Goal: Task Accomplishment & Management: Manage account settings

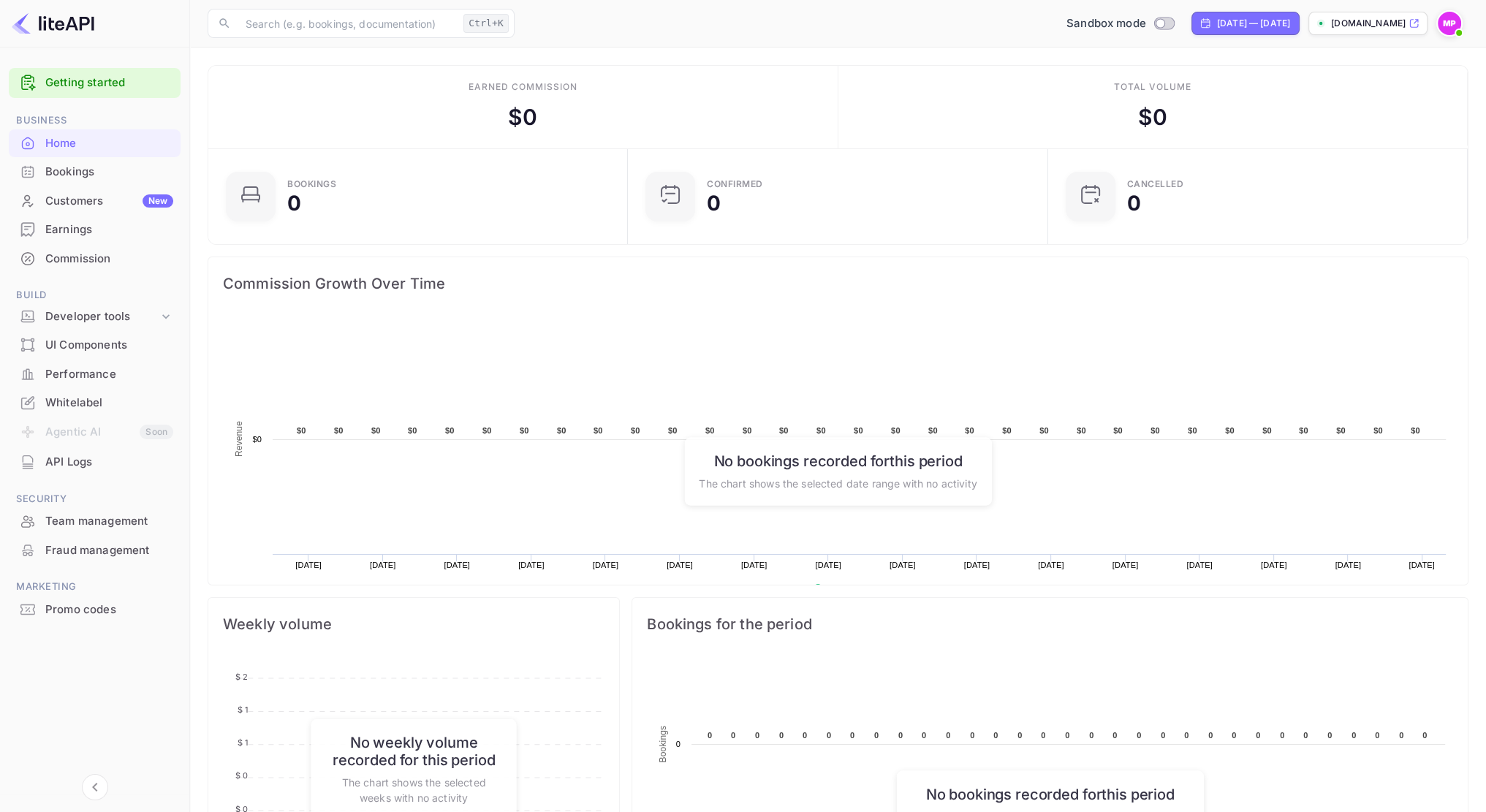
scroll to position [227, 401]
click at [94, 396] on div "Whitelabel" at bounding box center [109, 402] width 128 height 17
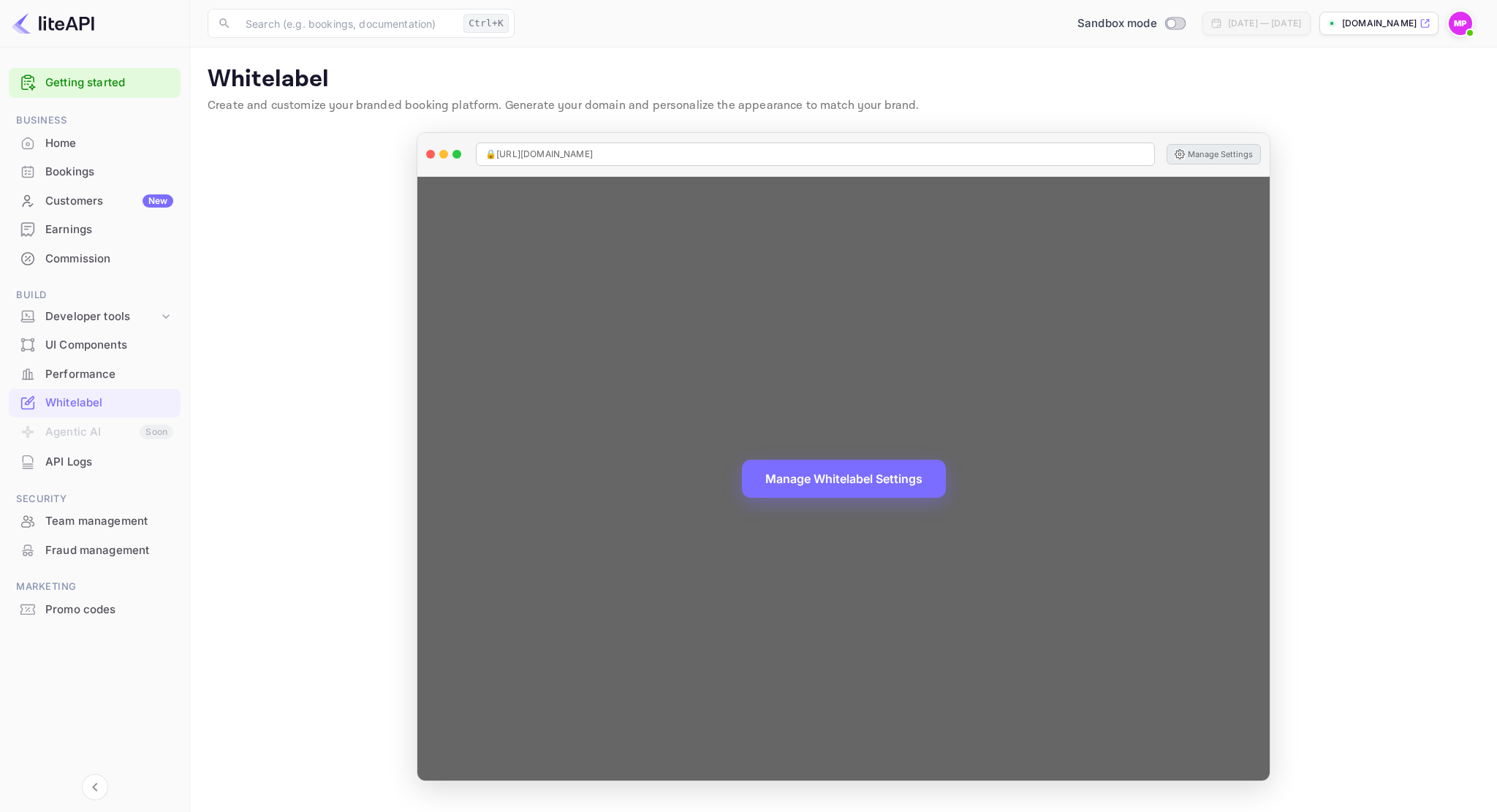
click at [1222, 155] on button "Manage Settings" at bounding box center [1214, 154] width 94 height 21
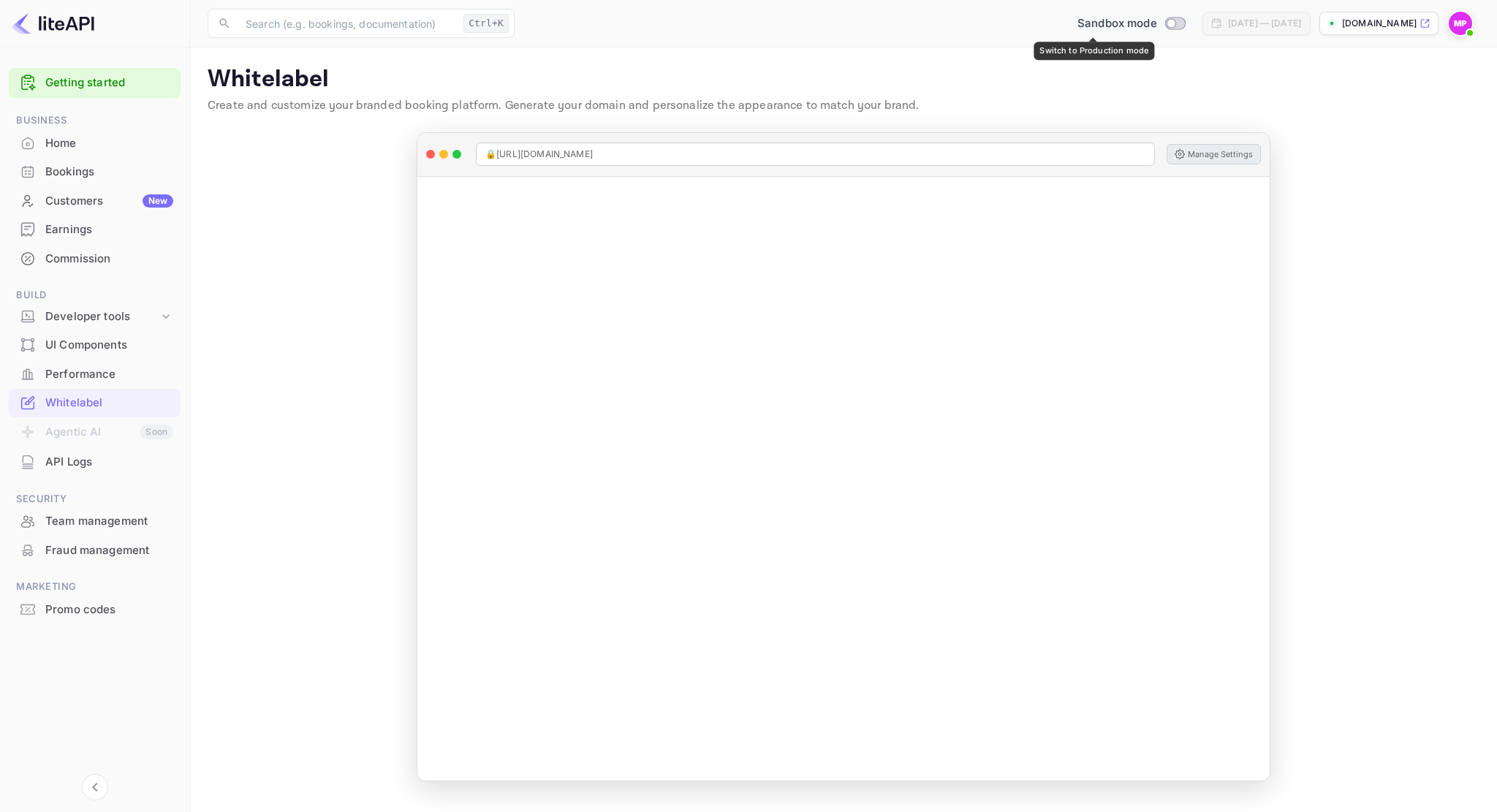
click at [1157, 22] on input "Switch to Production mode" at bounding box center [1171, 23] width 29 height 10
checkbox input "false"
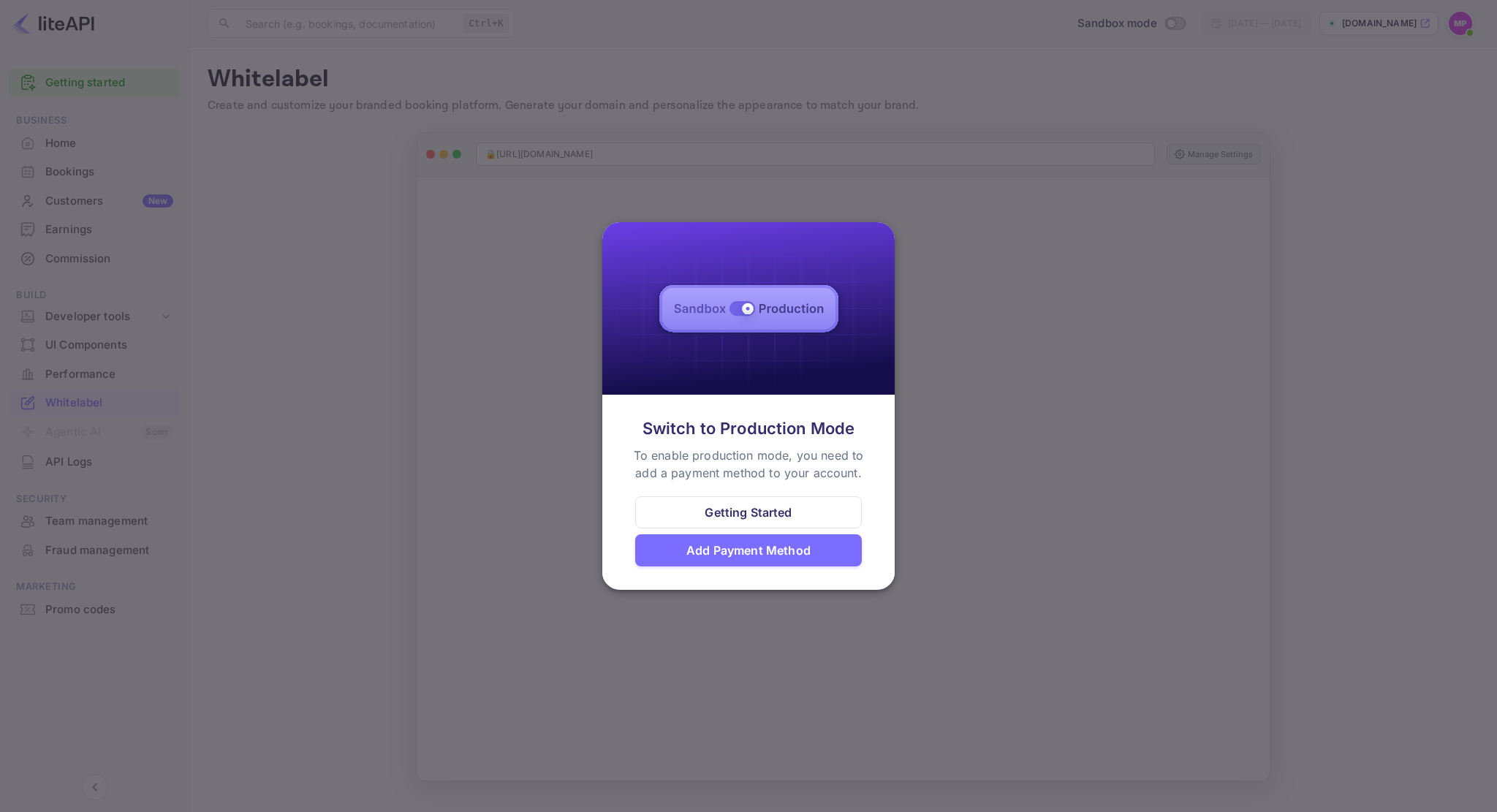
click at [752, 554] on div "Add Payment Method" at bounding box center [748, 550] width 124 height 17
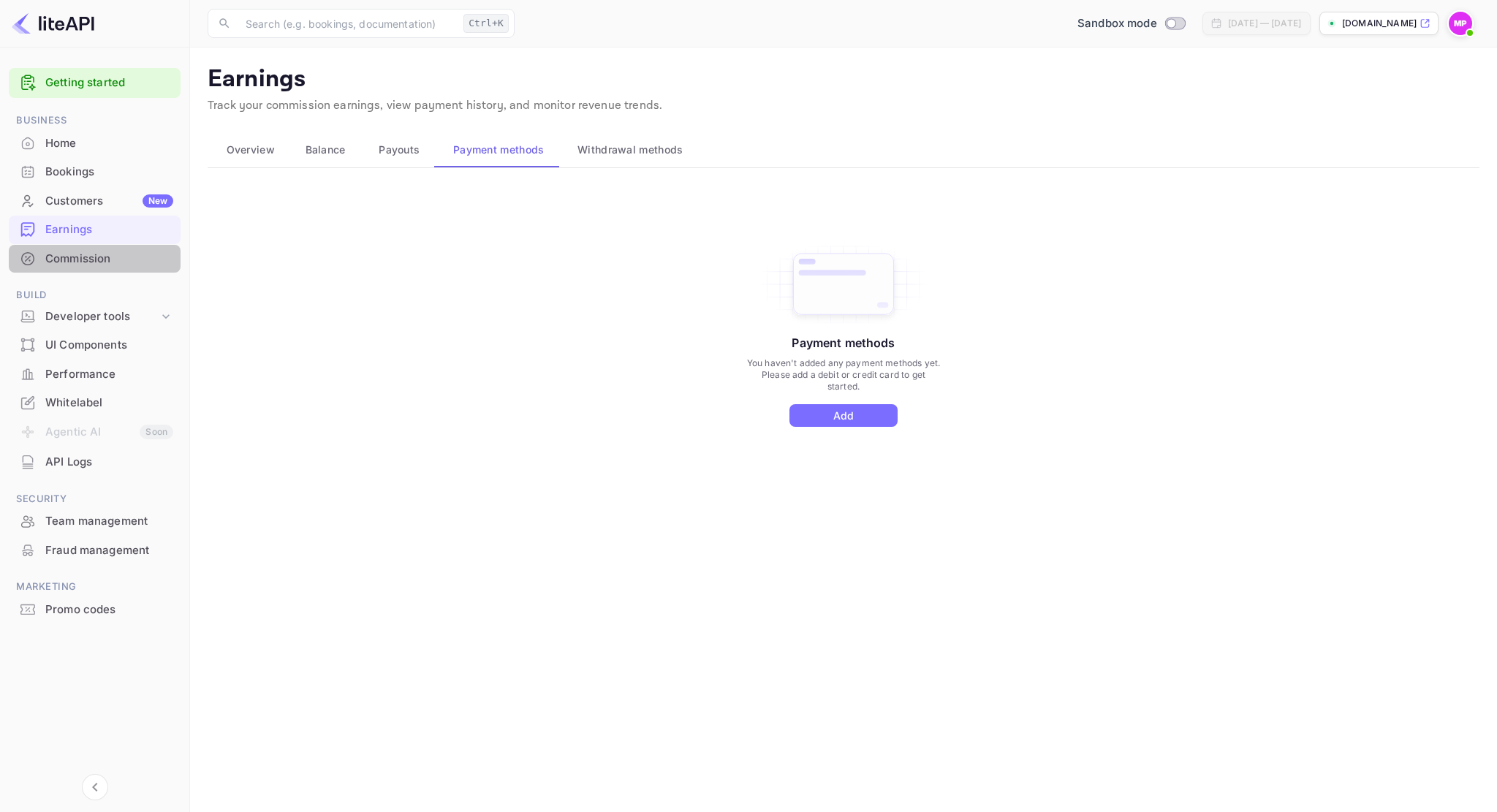
click at [111, 261] on div "Commission" at bounding box center [109, 259] width 128 height 17
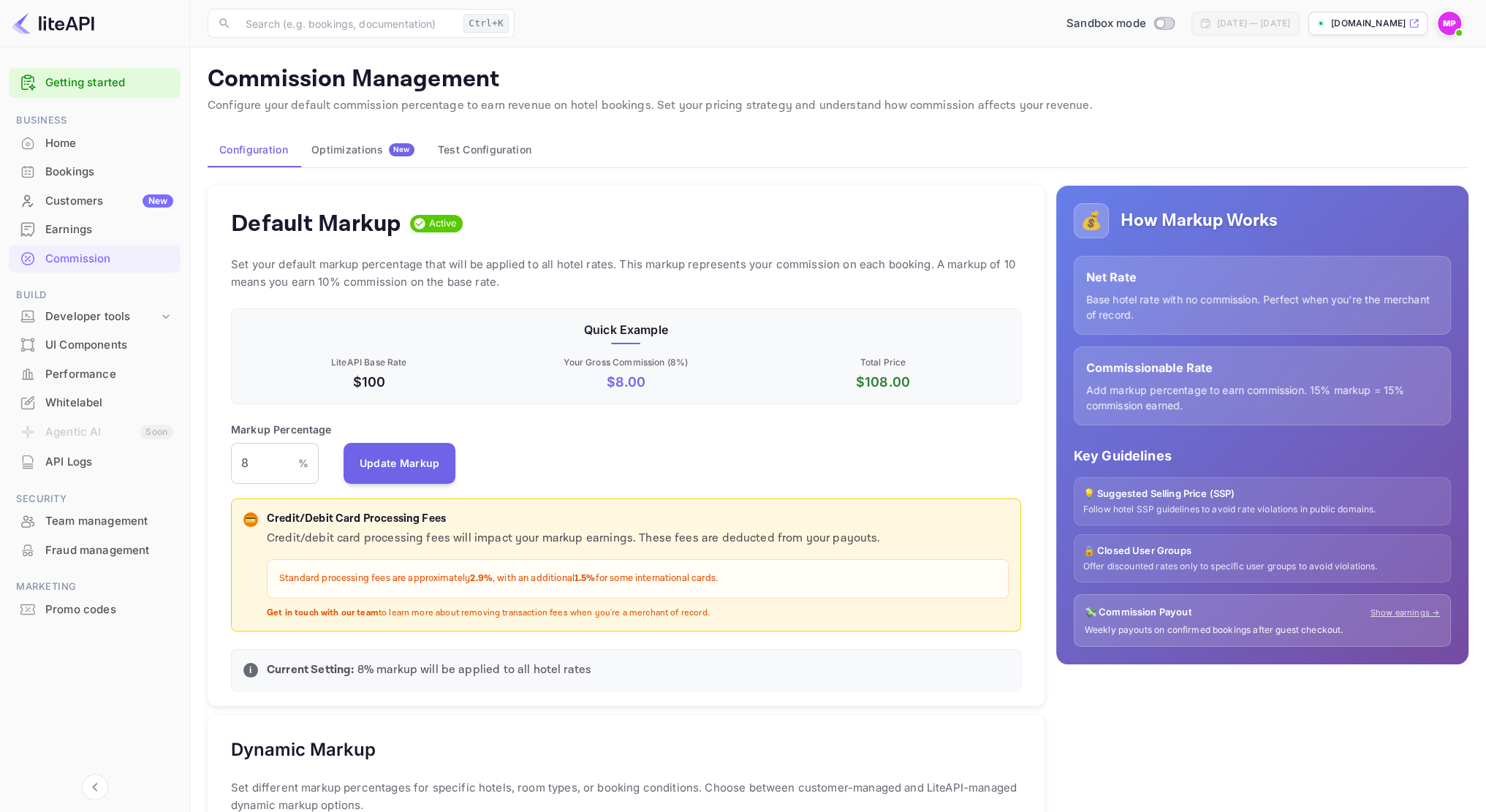
scroll to position [249, 778]
drag, startPoint x: 391, startPoint y: 131, endPoint x: 368, endPoint y: 172, distance: 47.0
click at [390, 133] on div "Commission Management Configure your default commission percentage to earn reve…" at bounding box center [838, 752] width 1261 height 1375
click at [364, 177] on div "Default Markup Active Set your default markup percentage that will be applied t…" at bounding box center [620, 807] width 848 height 1267
click at [368, 155] on div "Optimizations New" at bounding box center [363, 149] width 103 height 14
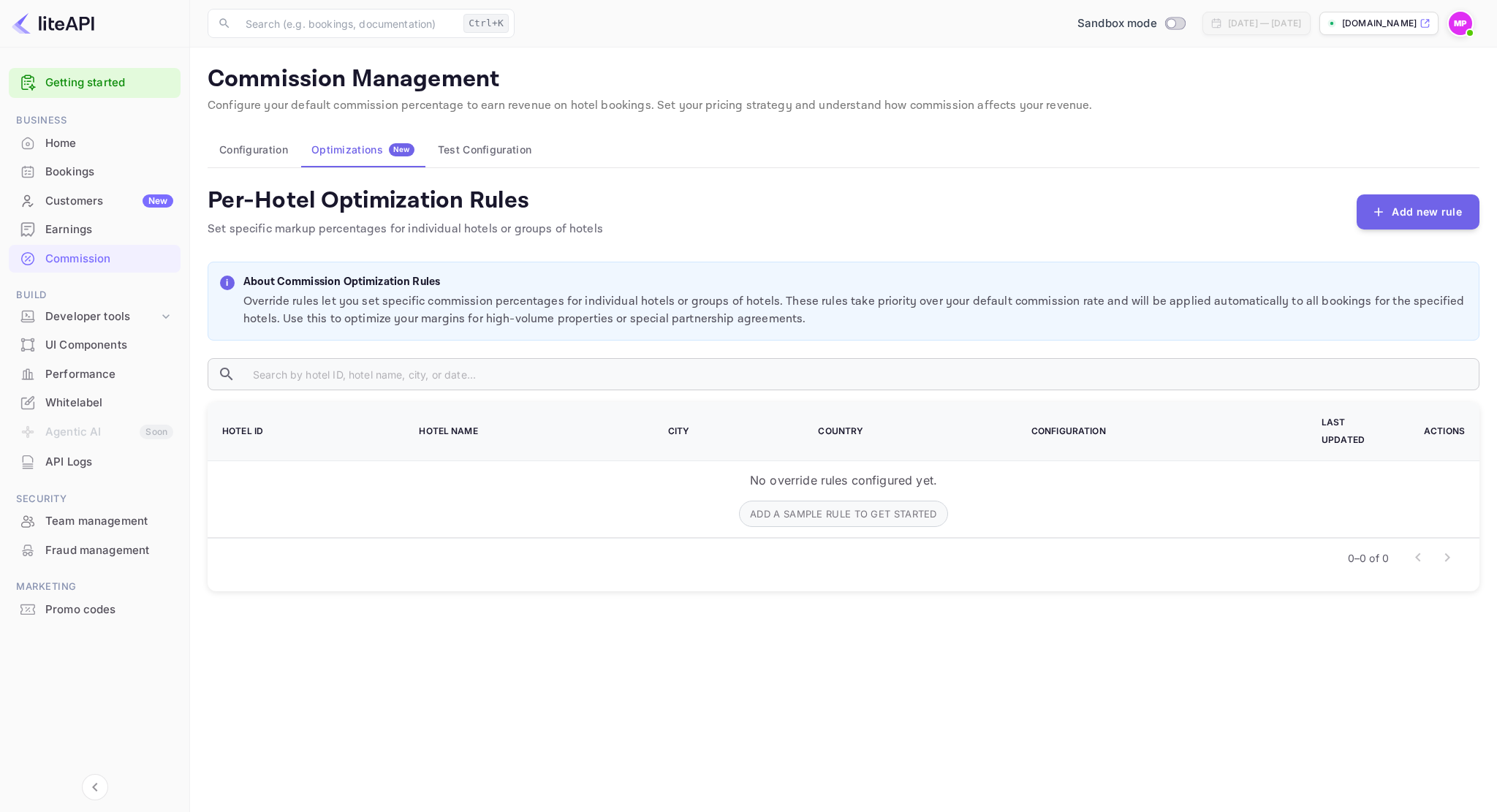
click at [446, 150] on button "Test Configuration" at bounding box center [484, 149] width 117 height 35
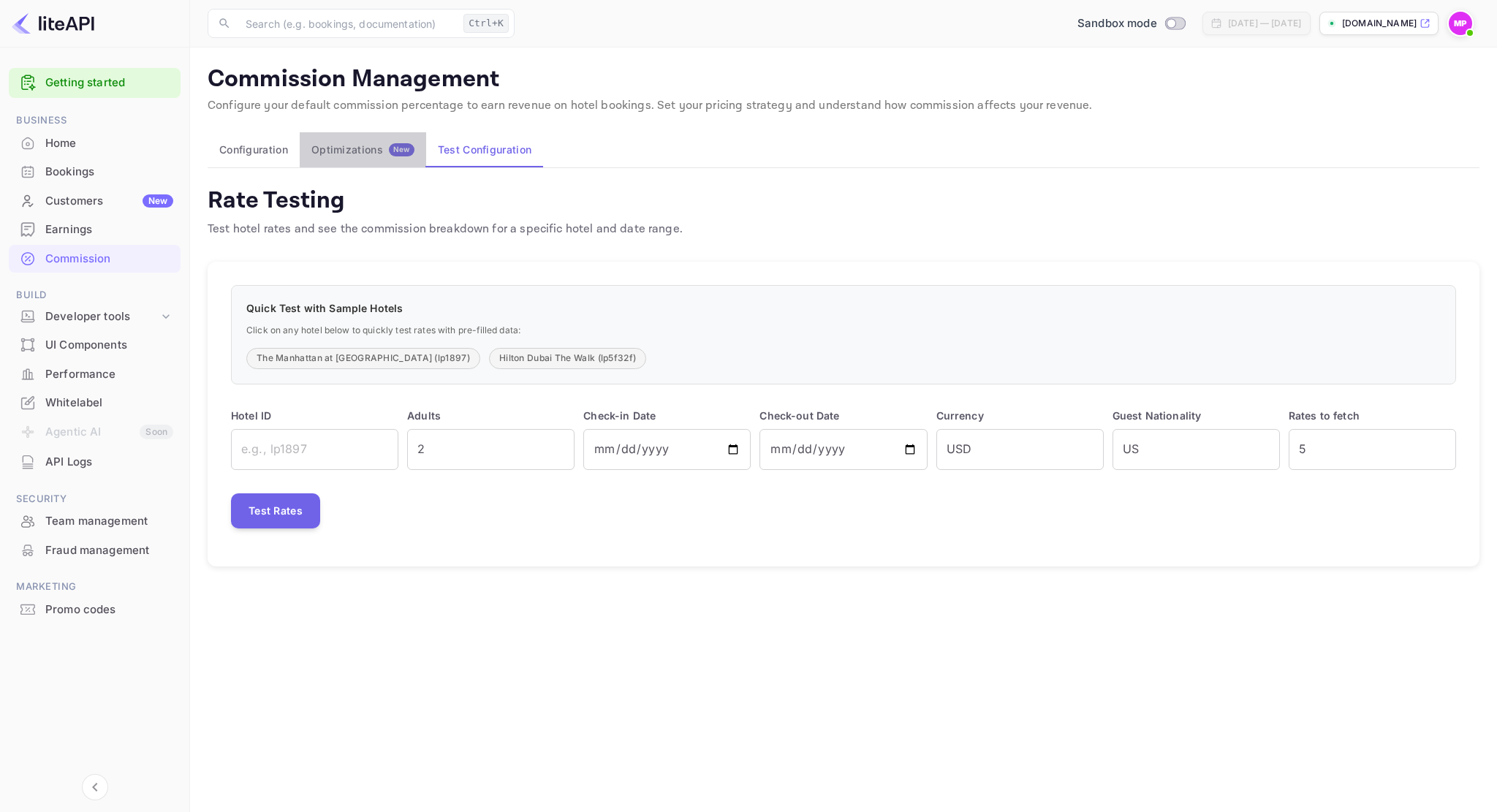
click at [379, 158] on button "Optimizations New" at bounding box center [363, 149] width 127 height 35
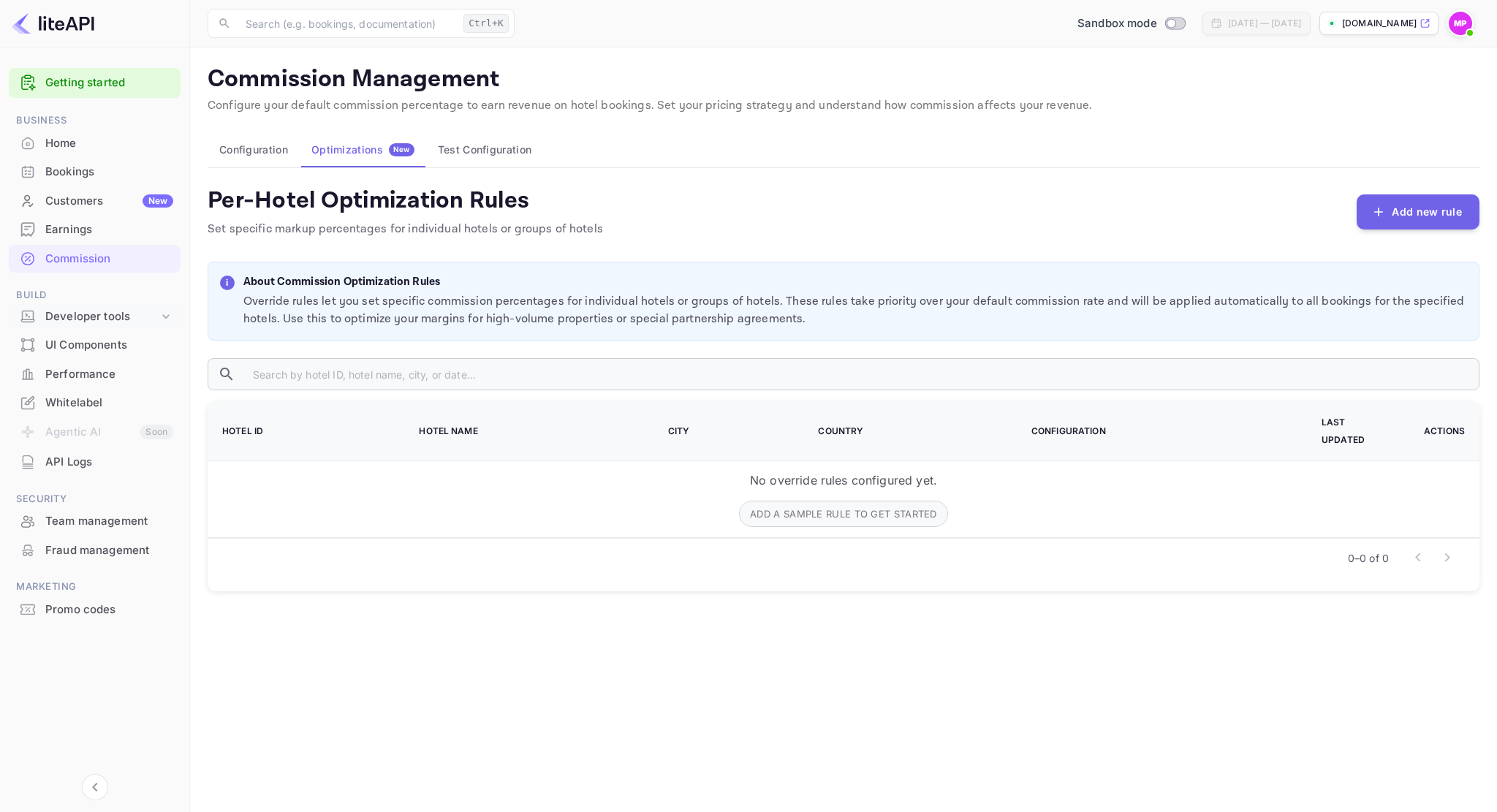
click at [163, 319] on icon at bounding box center [166, 316] width 14 height 14
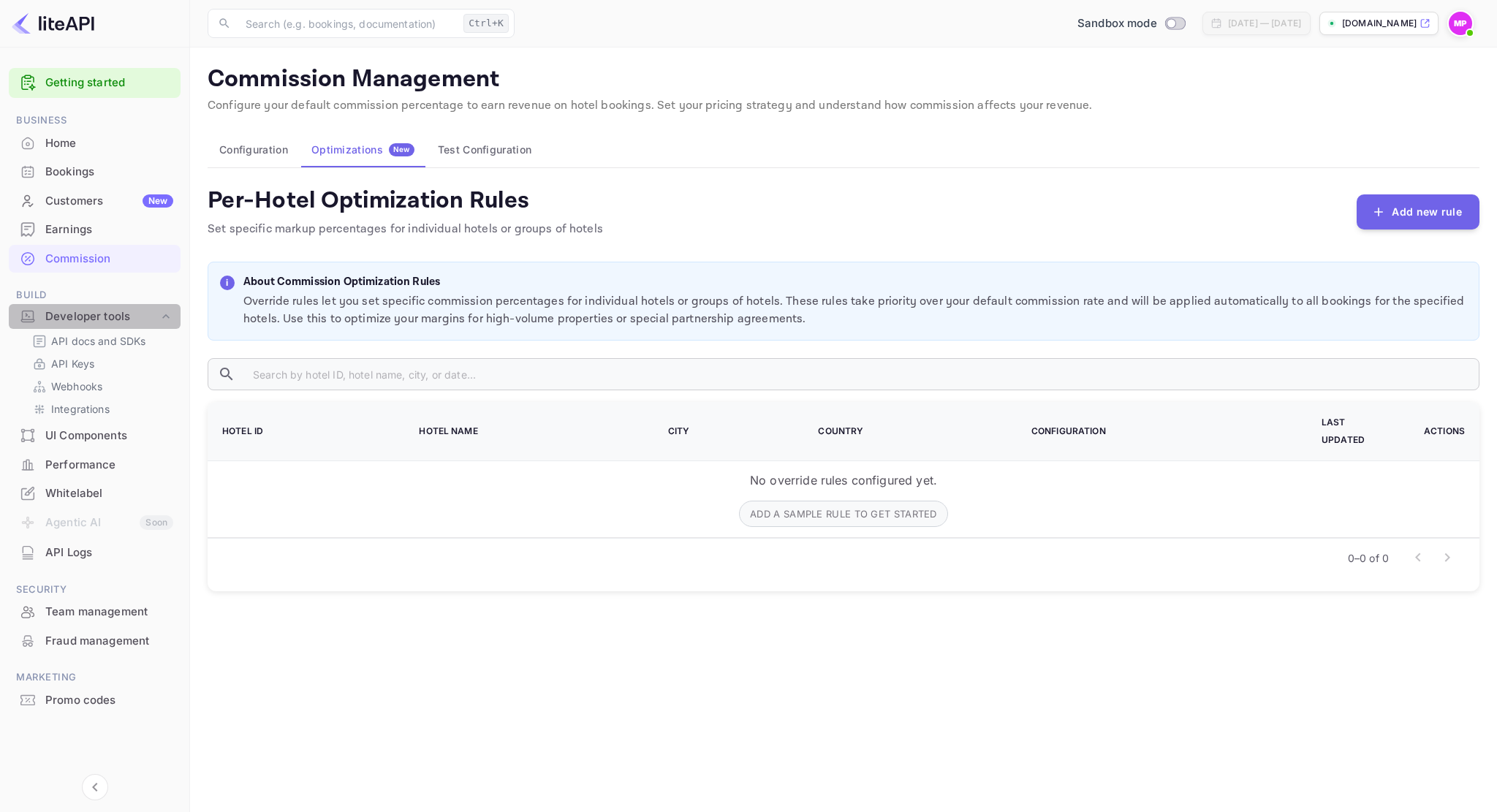
click at [163, 319] on icon at bounding box center [166, 316] width 14 height 14
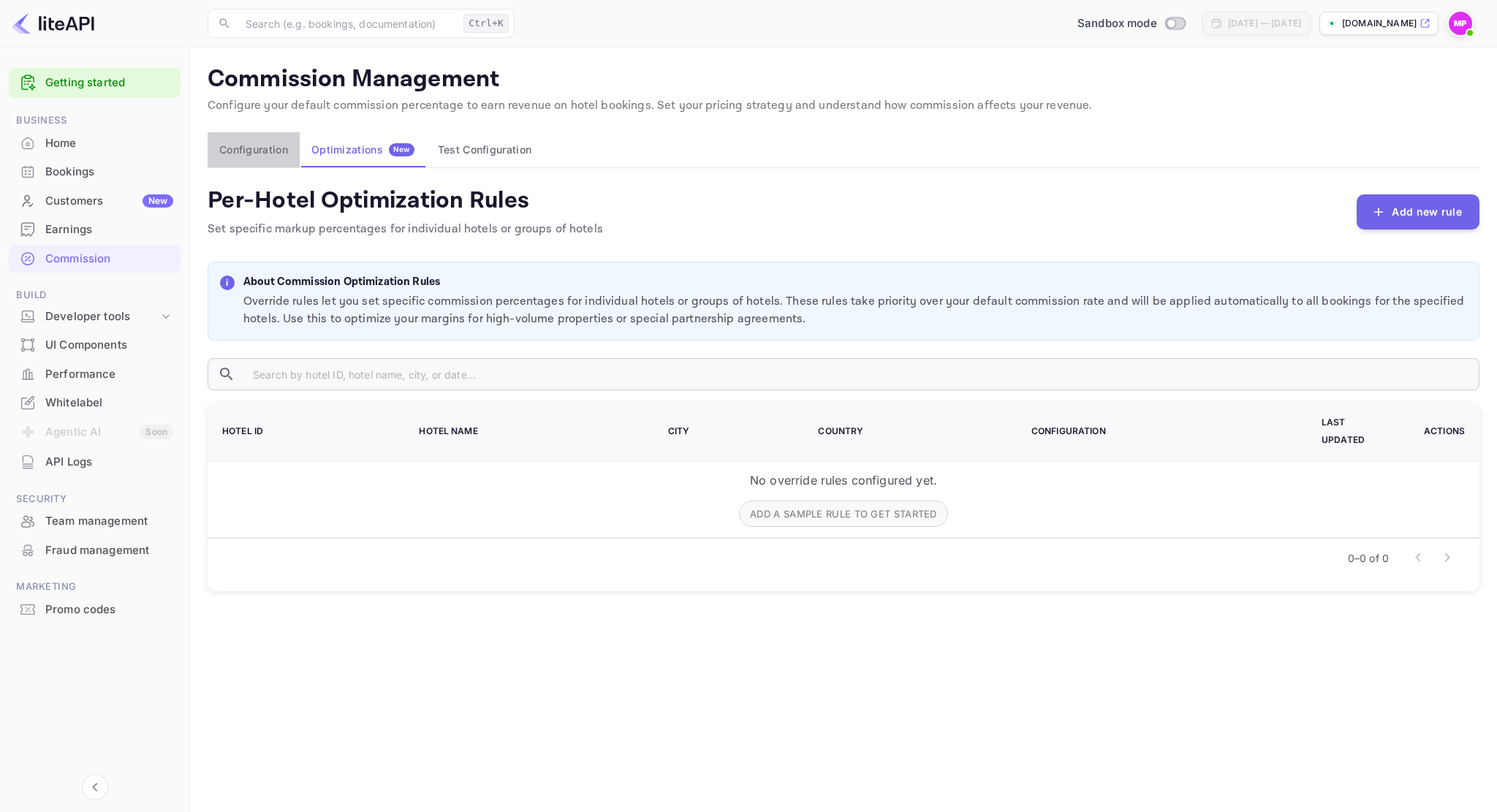
click at [246, 156] on button "Configuration" at bounding box center [254, 149] width 92 height 35
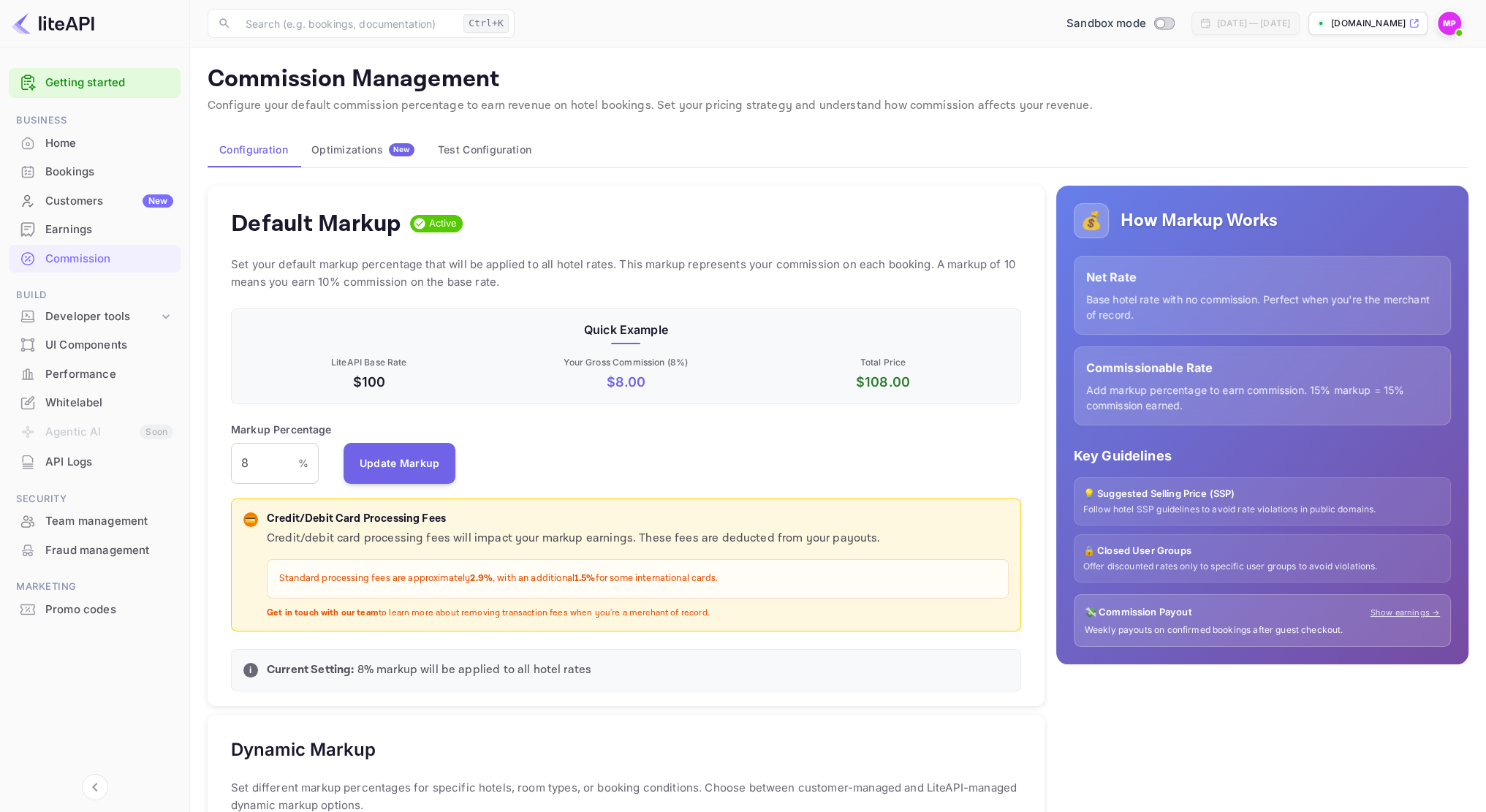
click at [359, 149] on div "Optimizations New" at bounding box center [363, 149] width 103 height 14
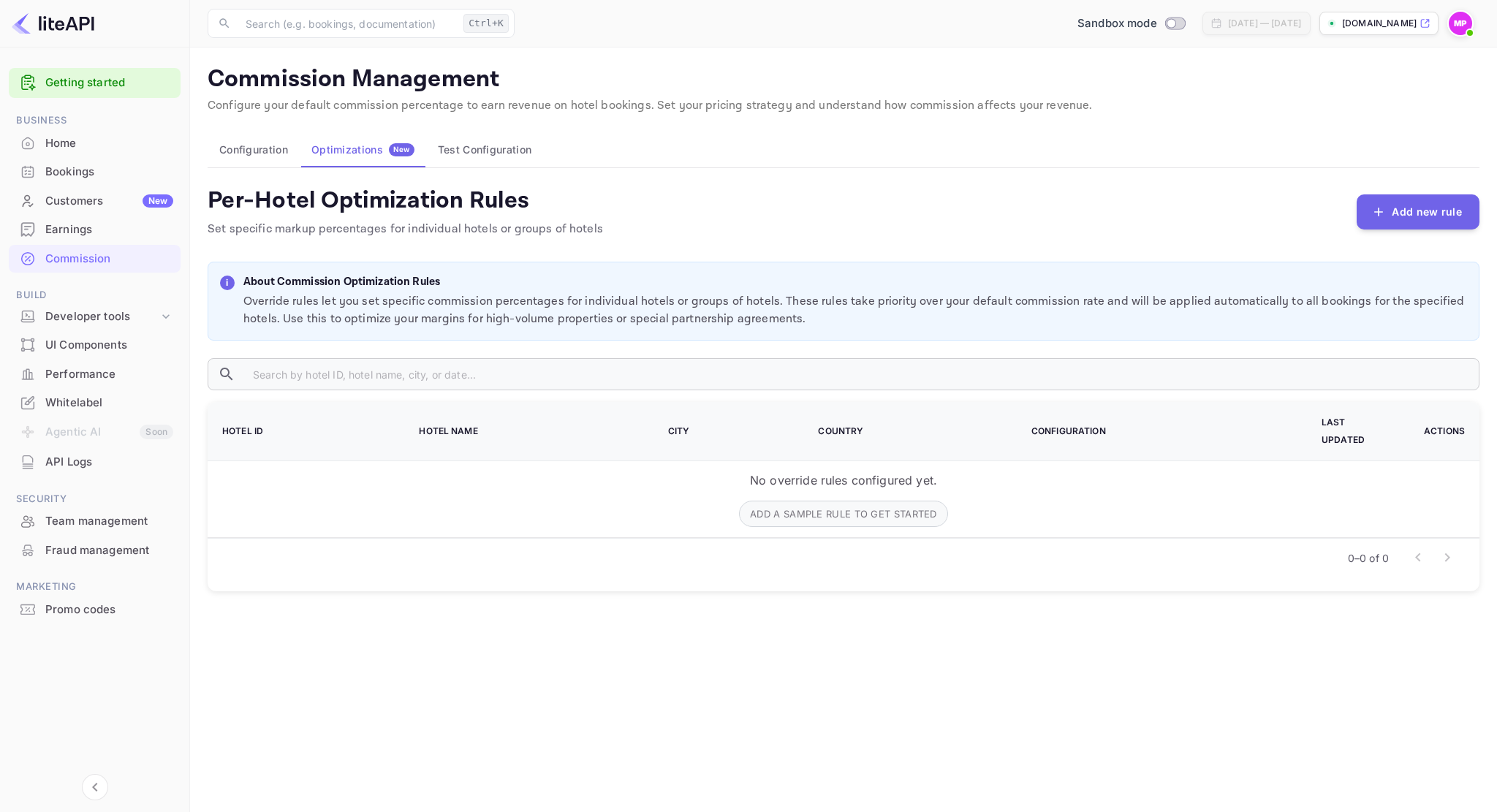
click at [276, 157] on button "Configuration" at bounding box center [254, 149] width 92 height 35
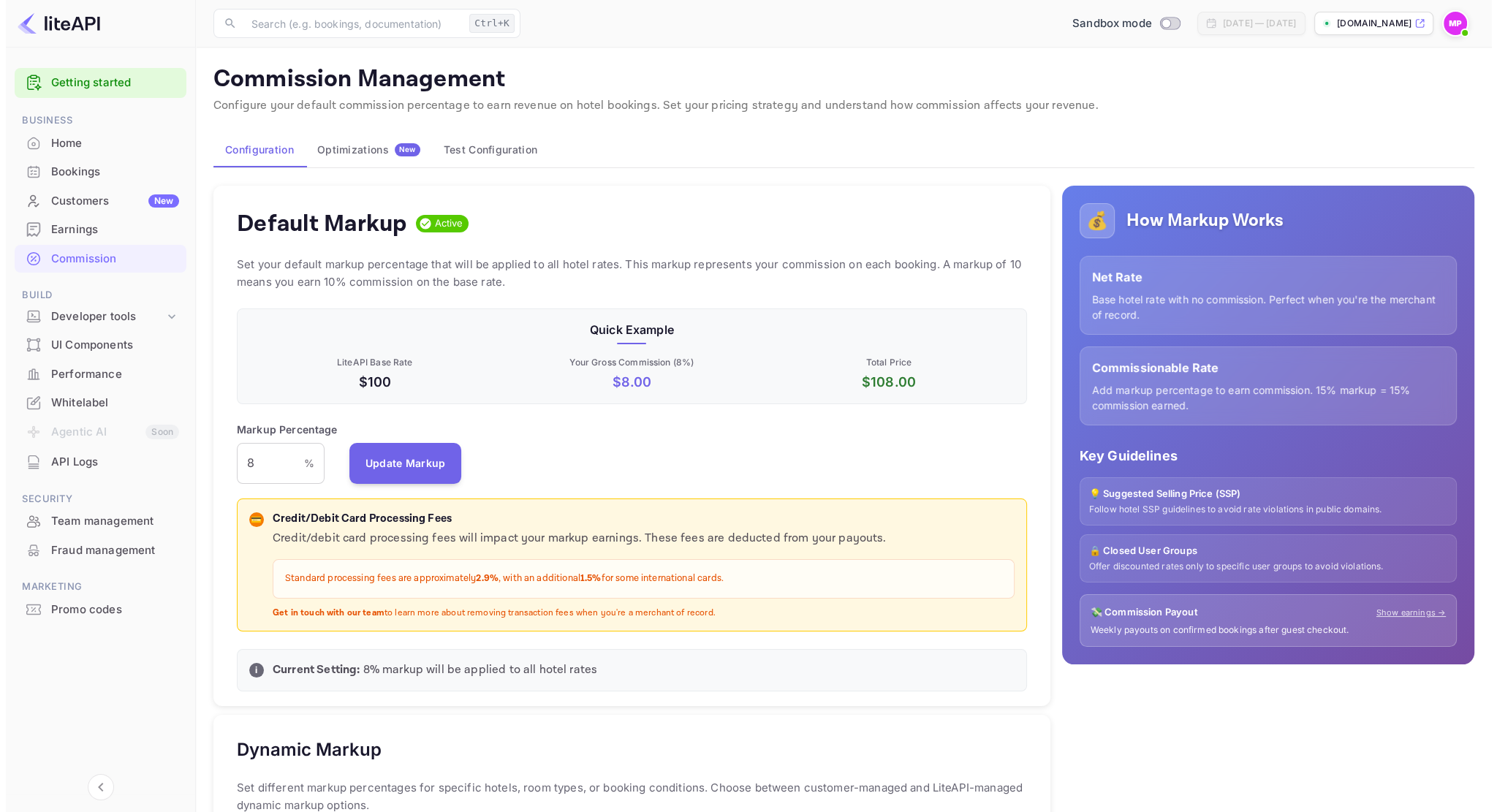
scroll to position [249, 778]
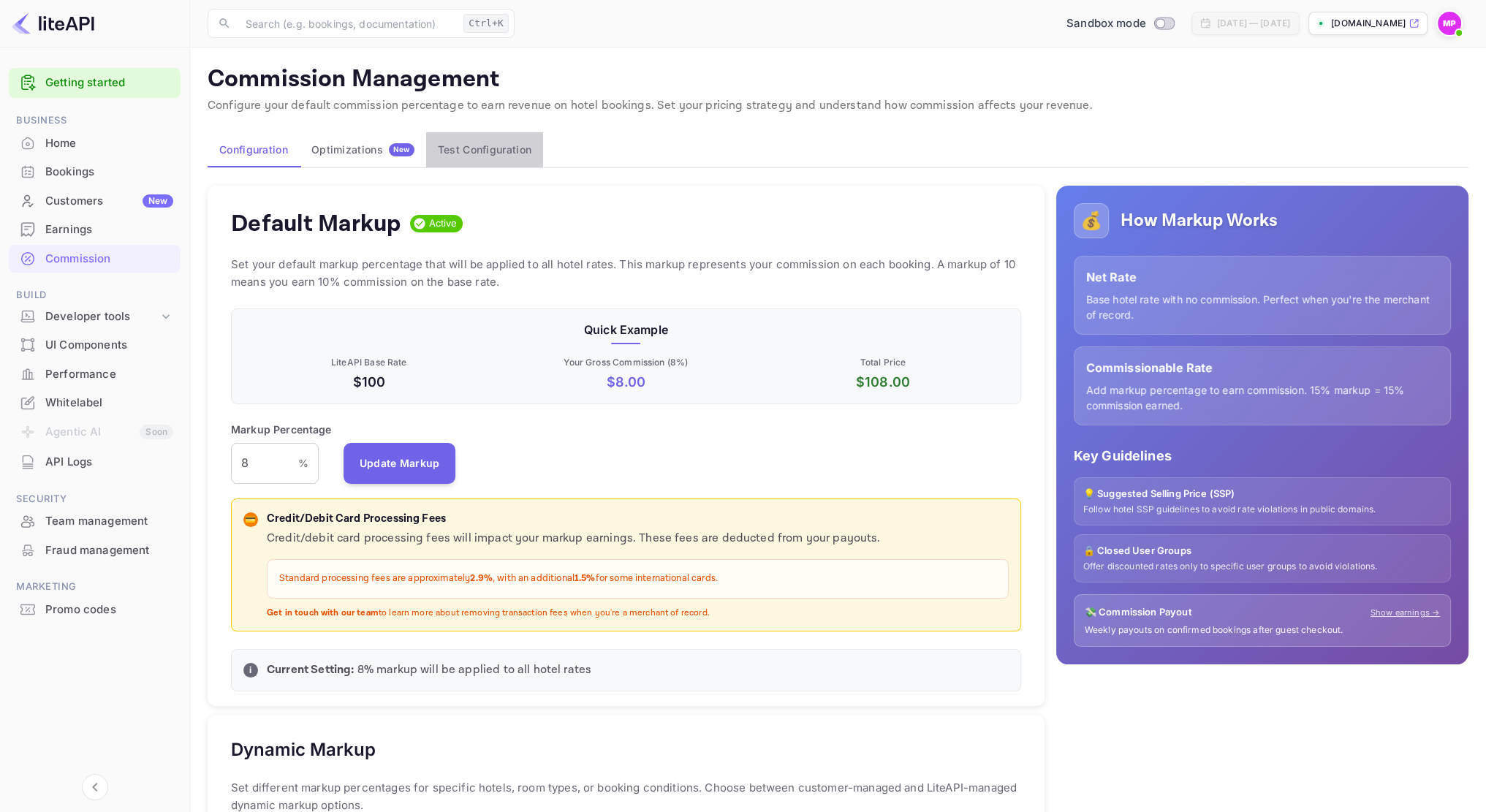
click at [484, 146] on button "Test Configuration" at bounding box center [484, 149] width 117 height 35
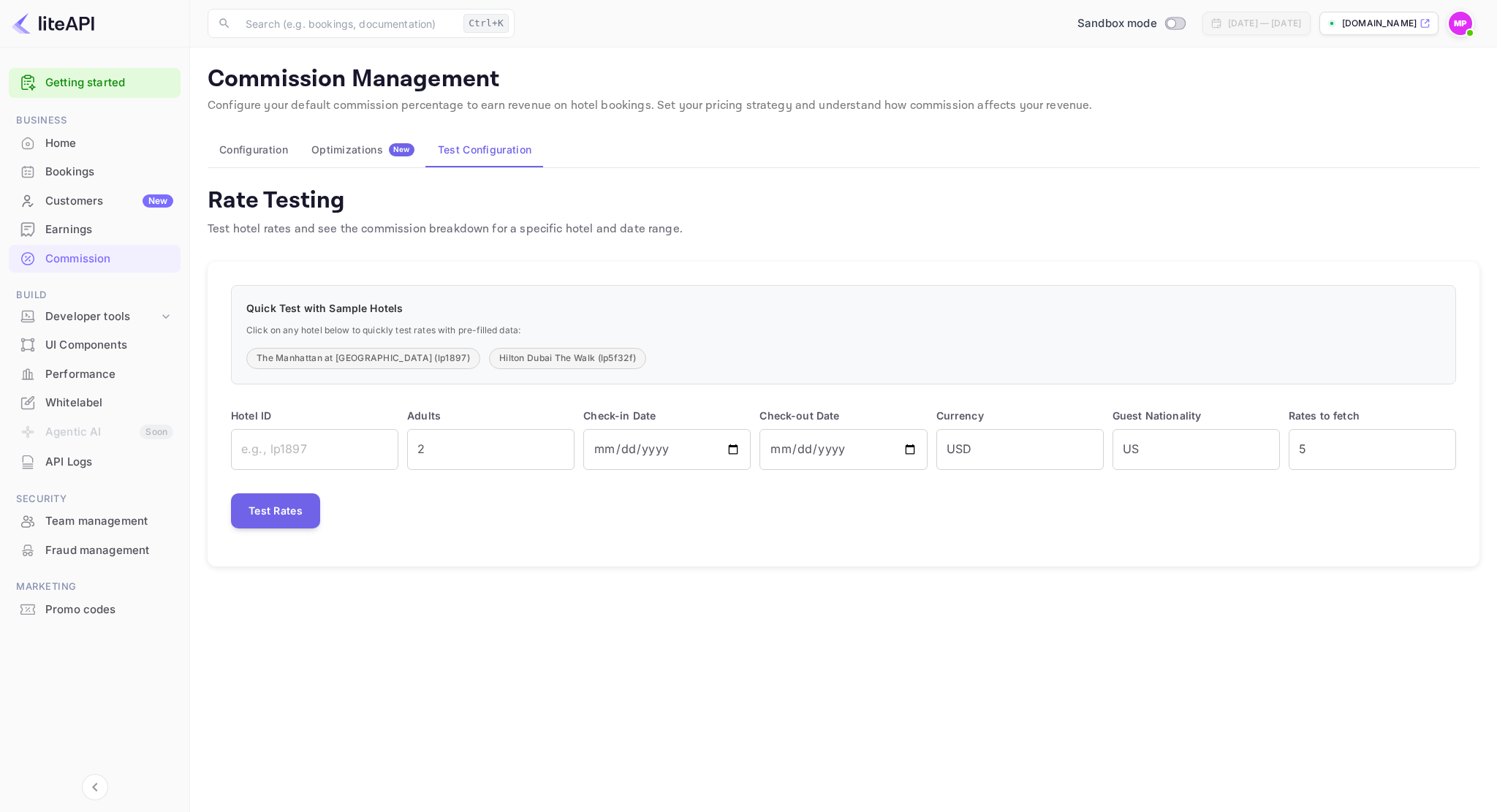
click at [374, 157] on button "Optimizations New" at bounding box center [363, 149] width 127 height 35
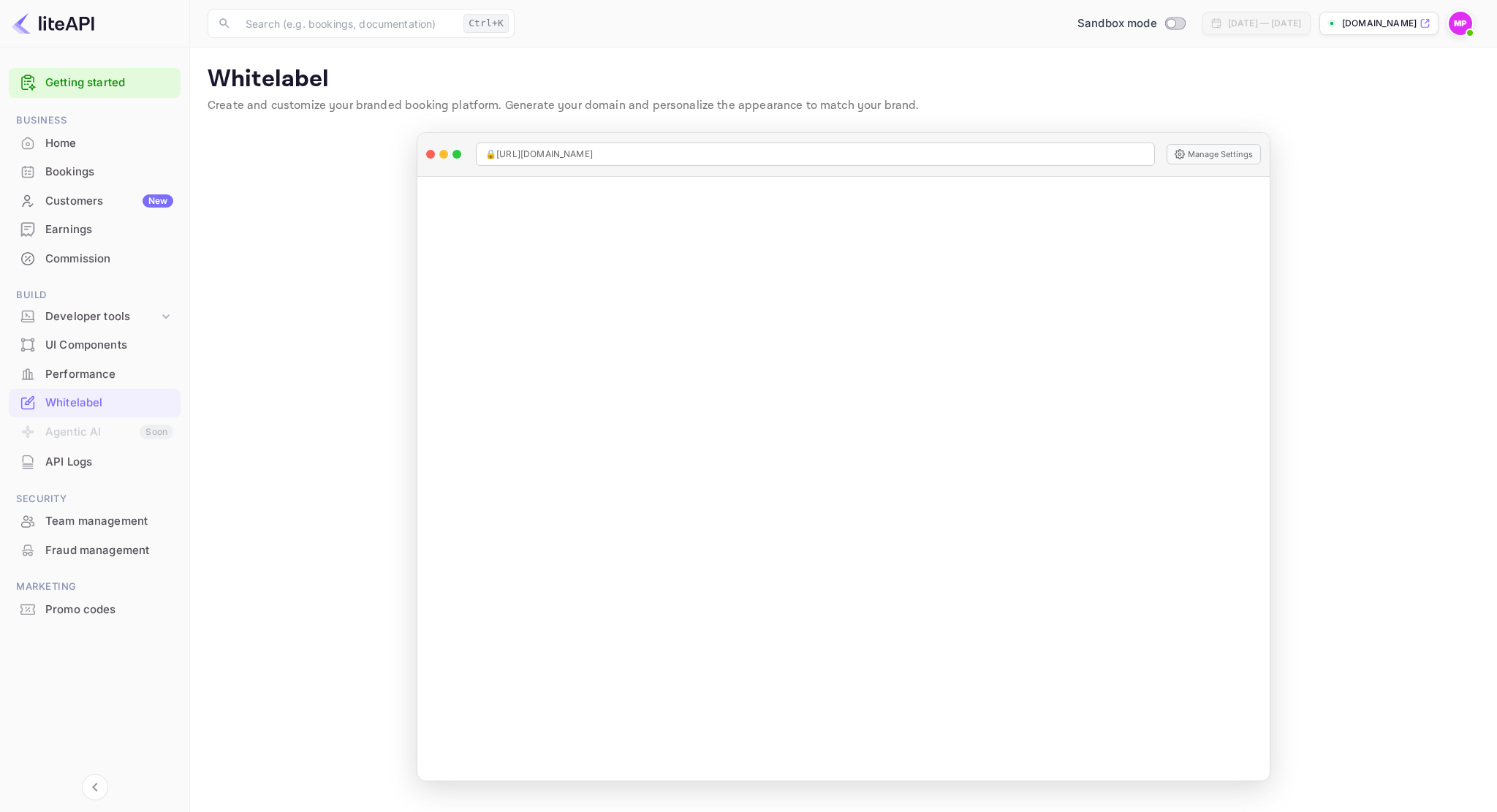
click at [1333, 24] on 3 at bounding box center [1331, 23] width 3 height 3
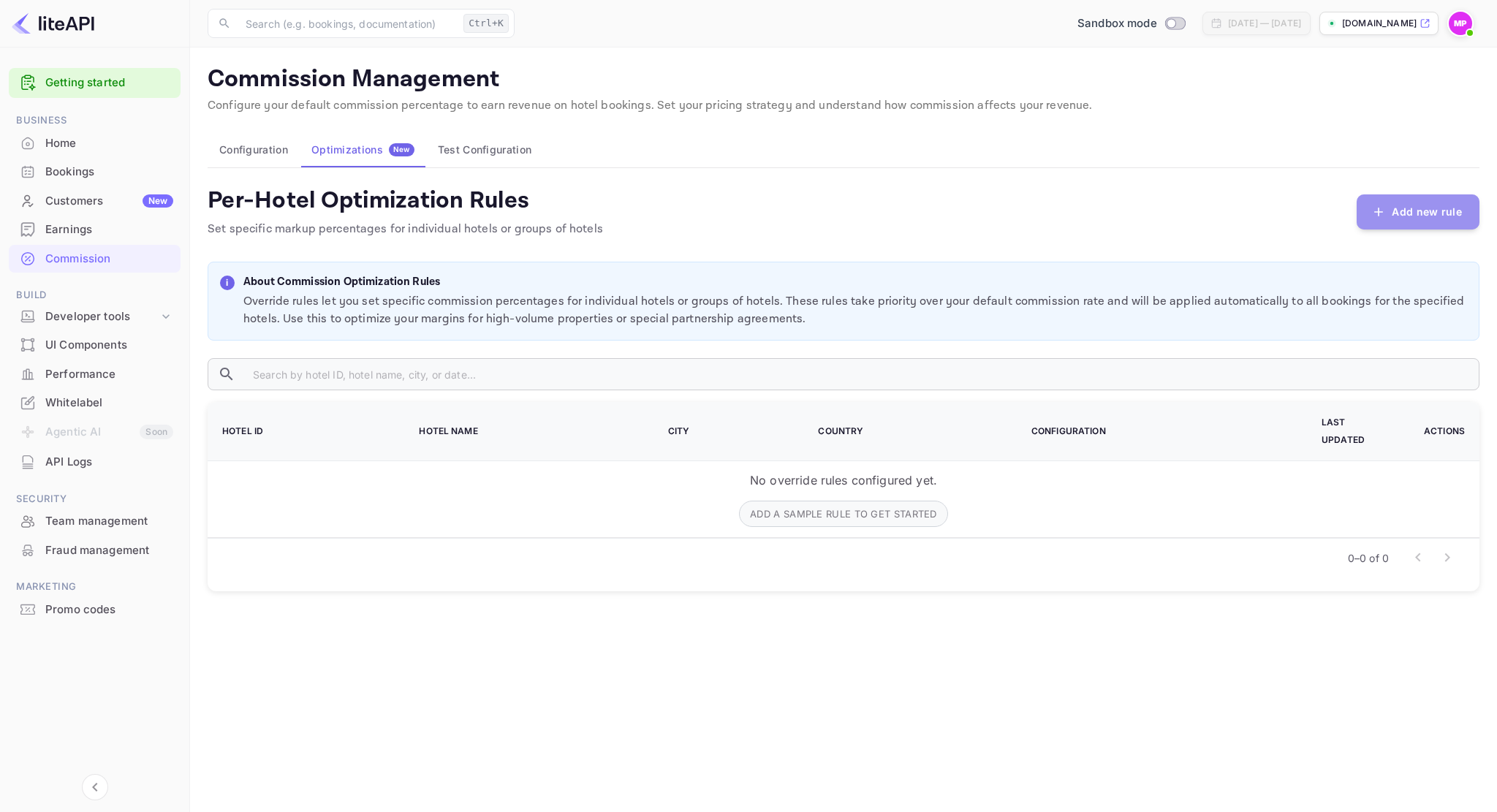
click at [1425, 219] on button "Add new rule" at bounding box center [1418, 212] width 123 height 35
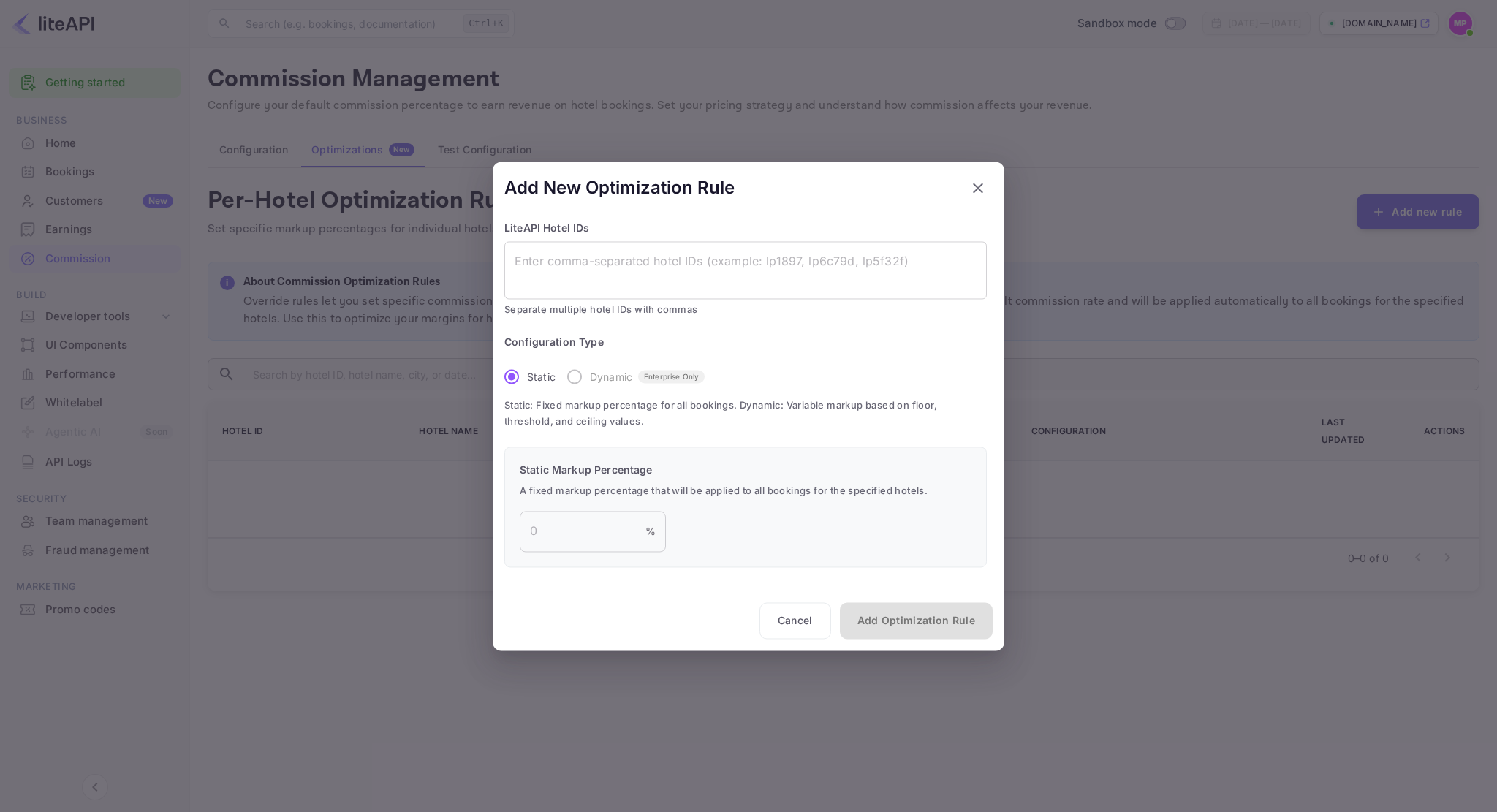
click at [974, 177] on button "button" at bounding box center [978, 188] width 29 height 29
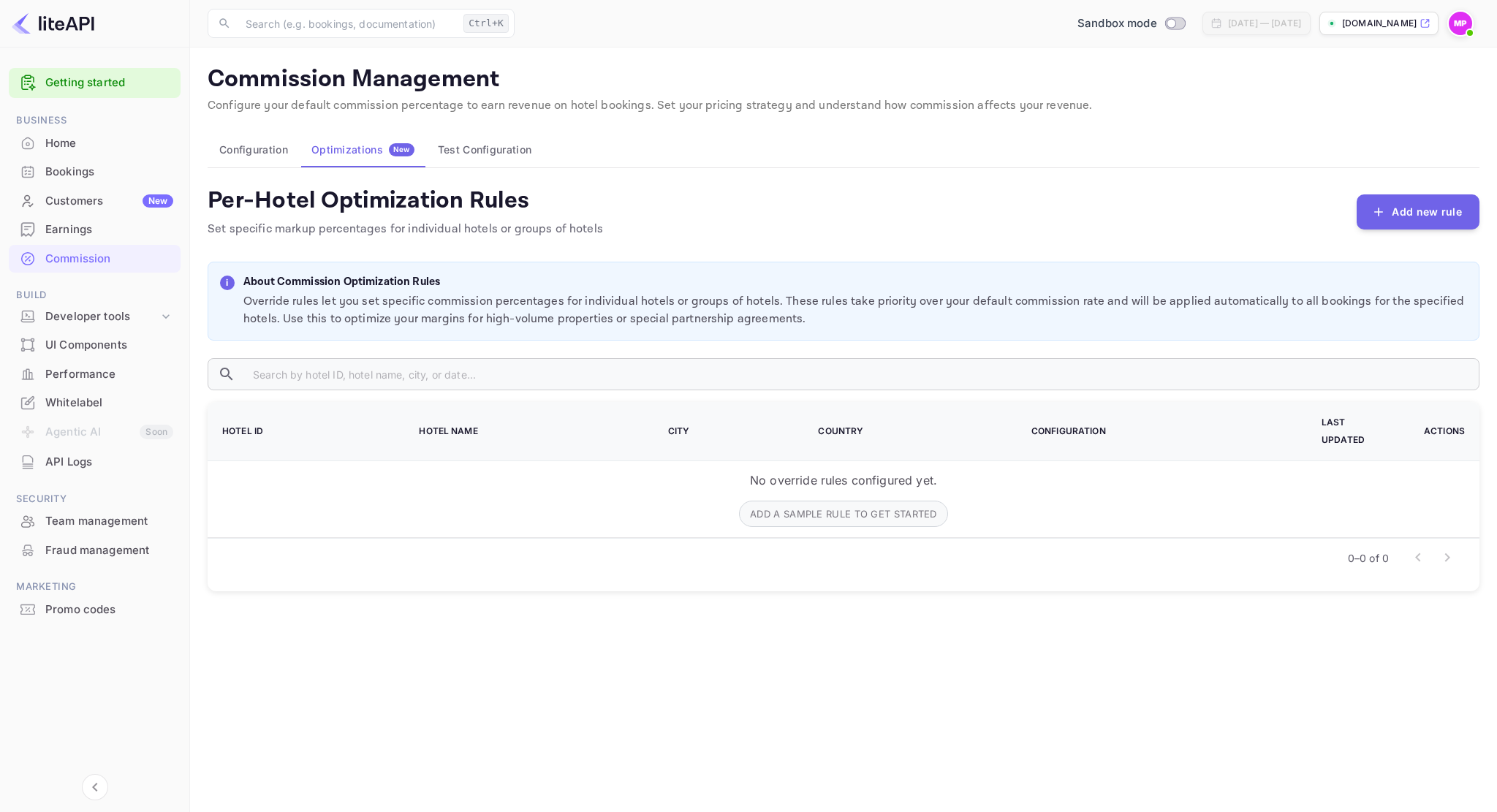
click at [516, 162] on button "Test Configuration" at bounding box center [484, 149] width 117 height 35
